Goal: Task Accomplishment & Management: Manage account settings

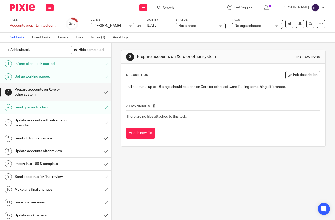
click at [97, 35] on link "Notes (1)" at bounding box center [100, 38] width 18 height 10
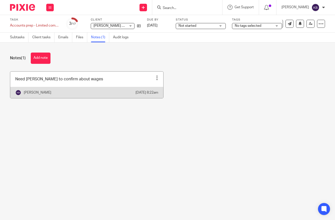
click at [71, 77] on link at bounding box center [86, 85] width 153 height 27
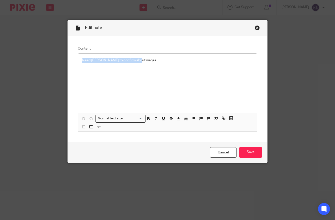
drag, startPoint x: 137, startPoint y: 64, endPoint x: 71, endPoint y: 62, distance: 66.3
click at [71, 62] on div "Content Need karen to confirm about wages Normal text size Loading... Remove Ed…" at bounding box center [168, 89] width 200 height 106
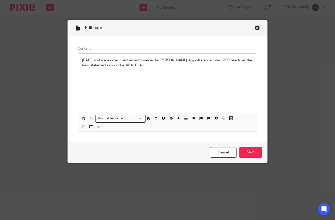
click at [96, 61] on p "On monday, sort wages - per client email forwarded by Karen. Any difference fro…" at bounding box center [167, 63] width 171 height 10
click at [91, 61] on p "On monday, sort wages - per client email forwarded by Karen. Any difference fro…" at bounding box center [167, 63] width 171 height 10
click at [150, 84] on div "On Monday, sort wages - per client email forwarded by Karen. Any difference fro…" at bounding box center [167, 83] width 179 height 59
click at [166, 72] on p at bounding box center [167, 70] width 171 height 5
click at [155, 78] on p "Should be able to finish off the job" at bounding box center [167, 75] width 171 height 5
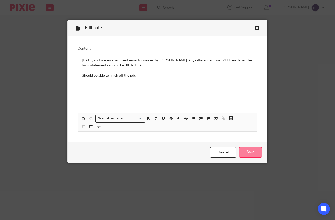
click at [246, 155] on input "Save" at bounding box center [250, 152] width 23 height 11
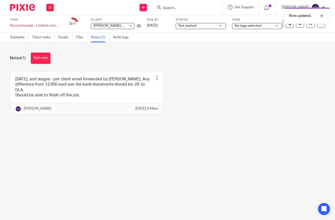
click at [29, 2] on div at bounding box center [20, 7] width 41 height 15
click at [27, 6] on img at bounding box center [22, 7] width 25 height 7
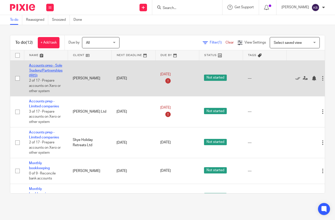
click at [57, 71] on link "Accounts prep - Sole Traders/Partnerships (IRIS)" at bounding box center [46, 71] width 34 height 14
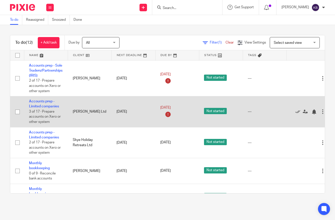
click at [43, 110] on td "Accounts prep - Limited companies 3 of 17 · Prepare accounts on Xero or other s…" at bounding box center [46, 111] width 44 height 31
click at [43, 106] on link "Accounts prep - Limited companies" at bounding box center [44, 104] width 30 height 9
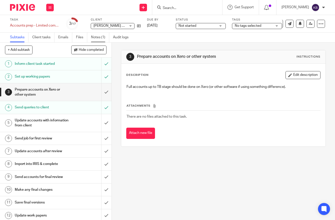
click at [101, 35] on link "Notes (1)" at bounding box center [100, 38] width 18 height 10
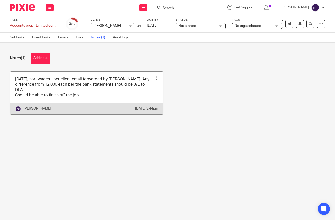
click at [126, 84] on link at bounding box center [86, 93] width 153 height 43
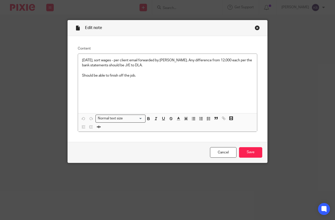
drag, startPoint x: 258, startPoint y: 28, endPoint x: 255, endPoint y: 29, distance: 3.3
click at [258, 28] on div "Close this dialog window" at bounding box center [257, 27] width 5 height 5
drag, startPoint x: 258, startPoint y: 27, endPoint x: 243, endPoint y: 29, distance: 15.2
click at [258, 27] on div "Close this dialog window" at bounding box center [257, 27] width 5 height 5
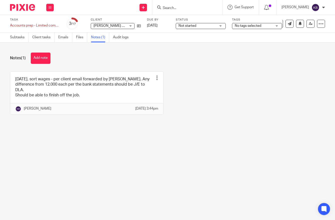
click at [16, 11] on img at bounding box center [22, 7] width 25 height 7
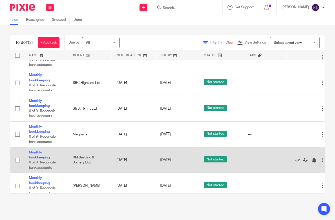
scroll to position [208, 0]
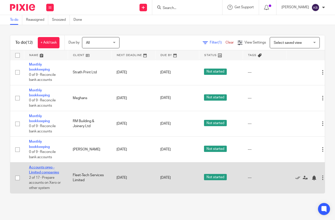
click at [46, 172] on link "Accounts prep - Limited companies" at bounding box center [44, 170] width 30 height 9
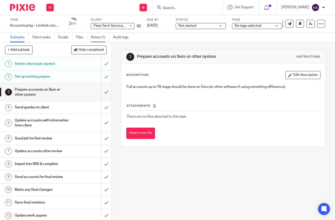
click at [97, 35] on link "Notes (1)" at bounding box center [100, 38] width 18 height 10
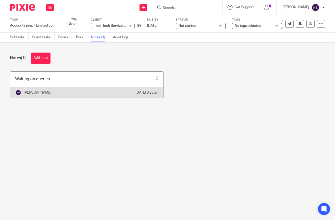
click at [109, 75] on link at bounding box center [86, 85] width 153 height 27
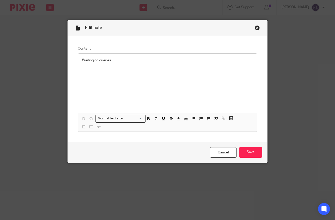
click at [138, 61] on p "Waiting on queries" at bounding box center [167, 60] width 171 height 5
drag, startPoint x: 147, startPoint y: 61, endPoint x: 126, endPoint y: 60, distance: 20.3
click at [126, 60] on p "Client confirmed that they need to" at bounding box center [167, 60] width 171 height 5
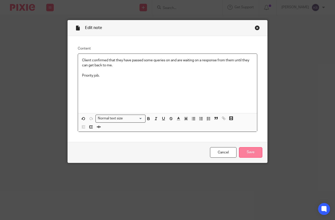
drag, startPoint x: 258, startPoint y: 154, endPoint x: 255, endPoint y: 153, distance: 3.3
click at [258, 153] on input "Save" at bounding box center [250, 152] width 23 height 11
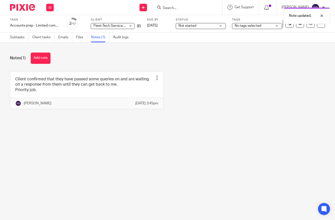
click at [23, 9] on img at bounding box center [22, 7] width 25 height 7
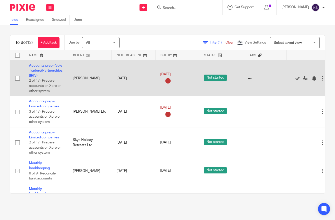
click at [323, 76] on div at bounding box center [322, 78] width 5 height 5
click at [220, 76] on span "Not started" at bounding box center [215, 78] width 23 height 6
click at [219, 78] on span "Not started" at bounding box center [215, 78] width 23 height 6
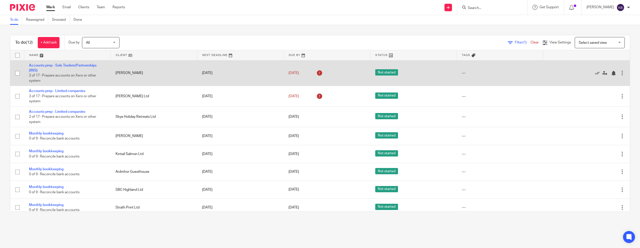
click at [19, 73] on input "checkbox" at bounding box center [18, 74] width 10 height 10
checkbox input "true"
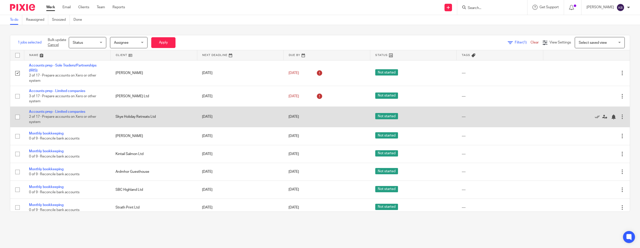
drag, startPoint x: 17, startPoint y: 98, endPoint x: 24, endPoint y: 109, distance: 12.9
click at [17, 98] on input "checkbox" at bounding box center [18, 97] width 10 height 10
checkbox input "true"
drag, startPoint x: 18, startPoint y: 119, endPoint x: 59, endPoint y: 115, distance: 41.7
click at [18, 119] on input "checkbox" at bounding box center [18, 117] width 10 height 10
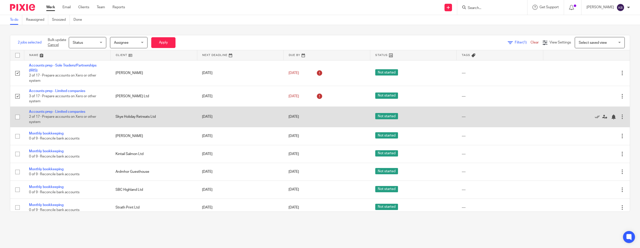
checkbox input "true"
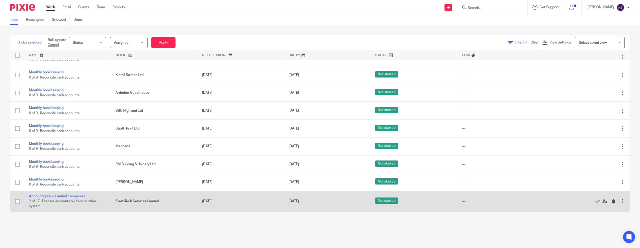
click at [17, 201] on input "checkbox" at bounding box center [18, 202] width 10 height 10
checkbox input "true"
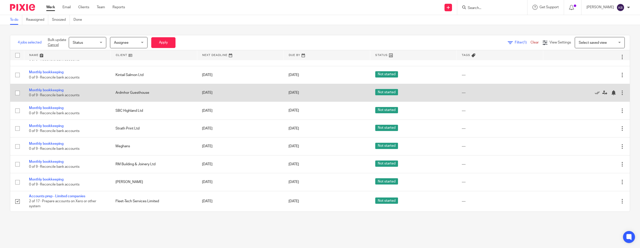
scroll to position [0, 0]
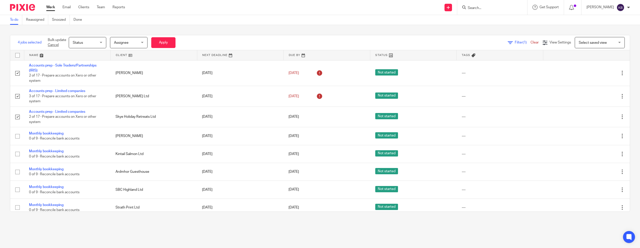
click at [96, 41] on span "Status" at bounding box center [86, 42] width 27 height 11
click at [83, 74] on span "In progress" at bounding box center [82, 74] width 18 height 4
click at [171, 43] on button "Apply" at bounding box center [163, 42] width 24 height 11
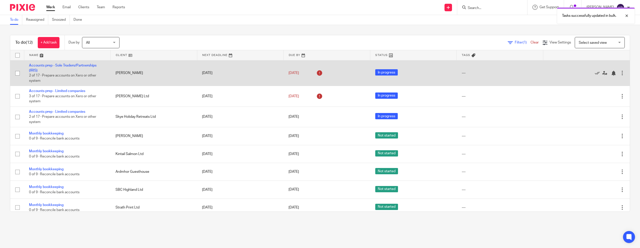
scroll to position [83, 0]
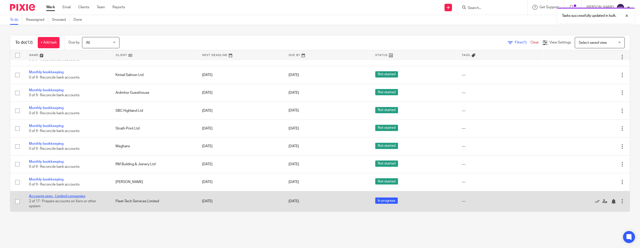
click at [77, 197] on link "Accounts prep - Limited companies" at bounding box center [57, 197] width 56 height 4
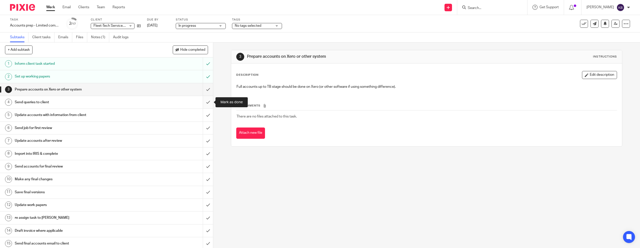
click at [210, 99] on input "submit" at bounding box center [106, 102] width 213 height 13
click at [213, 90] on div "3 Prepare accounts on Xero or other system Instructions Description Edit descri…" at bounding box center [426, 146] width 427 height 206
click at [207, 92] on input "submit" at bounding box center [106, 89] width 213 height 13
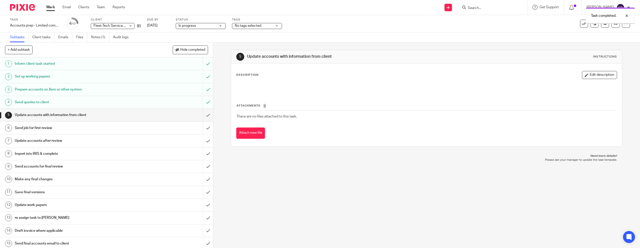
click at [26, 9] on img at bounding box center [22, 7] width 25 height 7
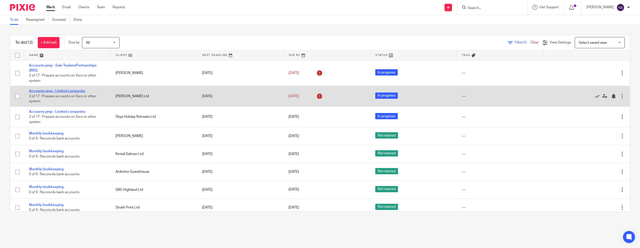
click at [84, 92] on link "Accounts prep - Limited companies" at bounding box center [57, 91] width 56 height 4
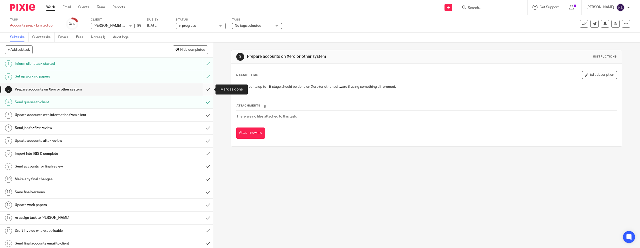
click at [206, 89] on input "submit" at bounding box center [106, 89] width 213 height 13
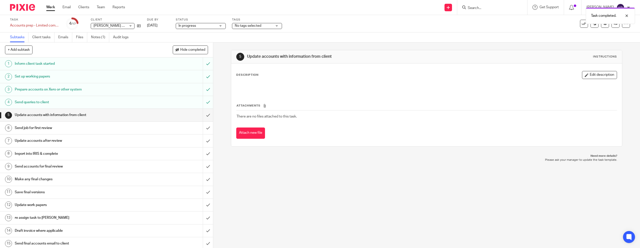
click at [28, 8] on img at bounding box center [22, 7] width 25 height 7
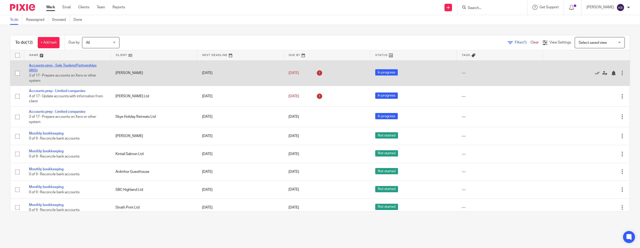
click at [65, 65] on link "Accounts prep - Sole Traders/Partnerships (IRIS)" at bounding box center [63, 68] width 68 height 9
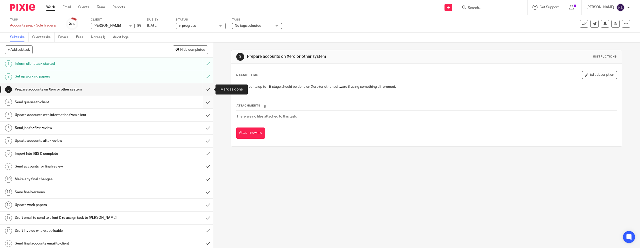
drag, startPoint x: 208, startPoint y: 91, endPoint x: 208, endPoint y: 97, distance: 6.3
click at [208, 91] on input "submit" at bounding box center [106, 89] width 213 height 13
click at [208, 100] on input "submit" at bounding box center [106, 102] width 213 height 13
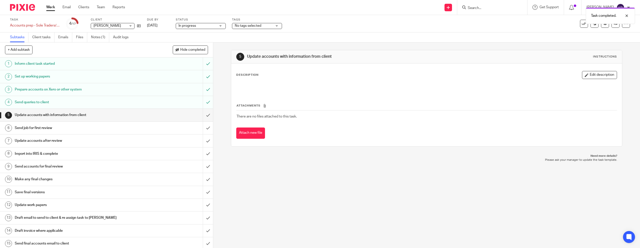
click at [20, 11] on img at bounding box center [22, 7] width 25 height 7
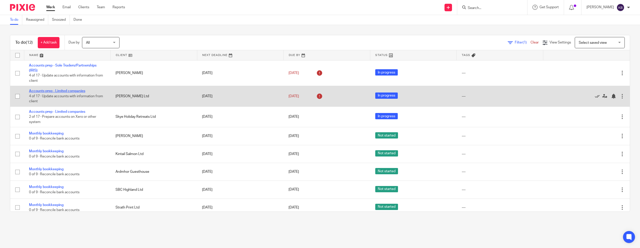
click at [70, 92] on link "Accounts prep - Limited companies" at bounding box center [57, 91] width 56 height 4
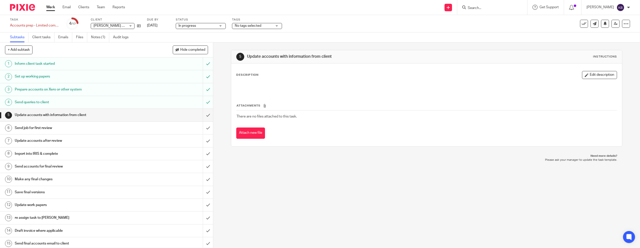
click at [11, 2] on div at bounding box center [20, 7] width 41 height 15
click at [26, 7] on img at bounding box center [22, 7] width 25 height 7
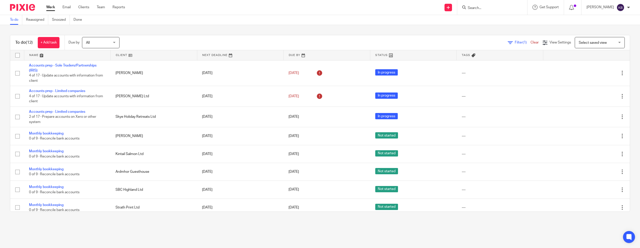
click at [486, 6] on input "Search" at bounding box center [490, 8] width 45 height 5
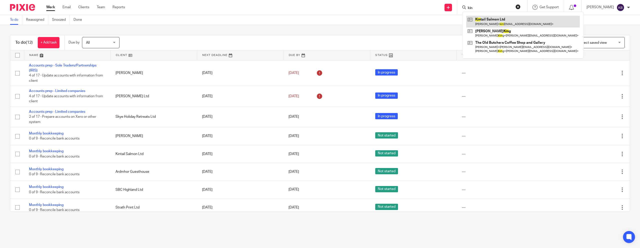
type input "kin"
click at [495, 20] on link at bounding box center [524, 22] width 114 height 12
